Goal: Information Seeking & Learning: Find specific fact

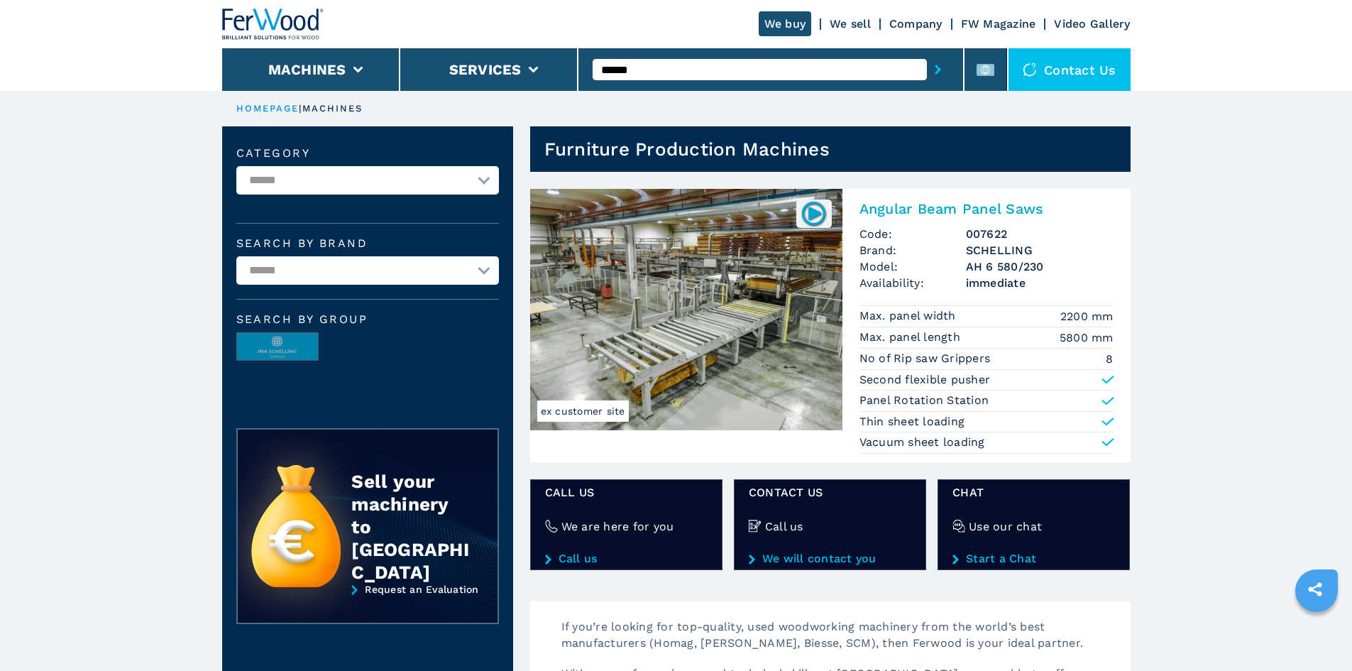
type input "******"
click at [927, 53] on button "submit-button" at bounding box center [938, 69] width 22 height 33
